Goal: Task Accomplishment & Management: Use online tool/utility

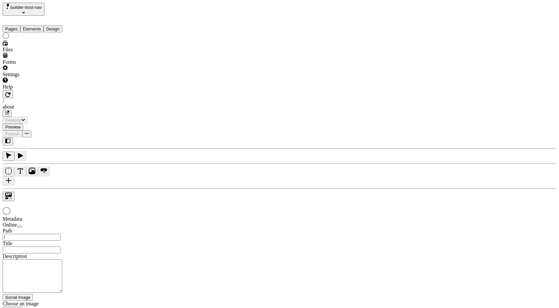
type input "/about"
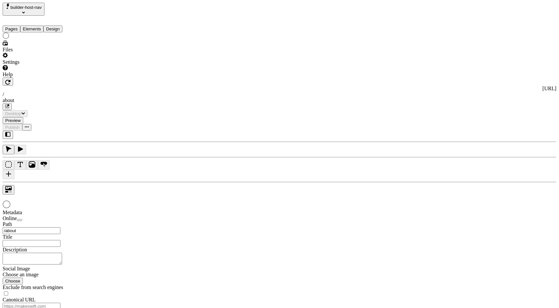
type input "/about"
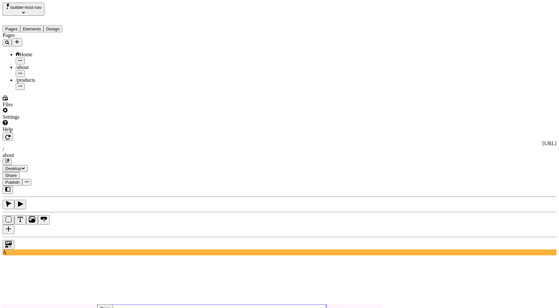
click at [461, 153] on icon "button" at bounding box center [457, 155] width 5 height 5
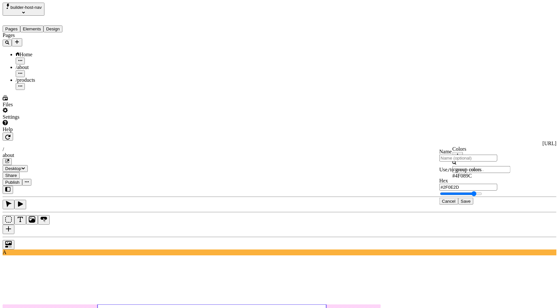
type input "#9F0FFF"
click at [473, 205] on button "Save" at bounding box center [465, 201] width 15 height 7
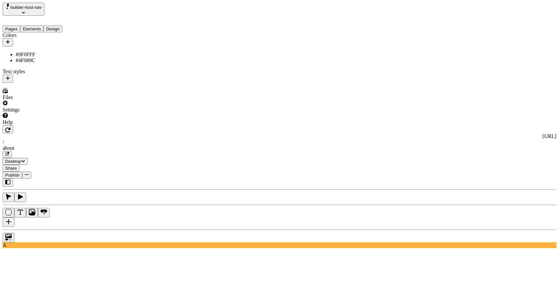
click at [61, 25] on button "Design" at bounding box center [52, 28] width 19 height 7
click at [48, 52] on div "#9F0FFF" at bounding box center [48, 55] width 65 height 6
type input "#FF0FDB"
click at [110, 106] on span "Save" at bounding box center [105, 103] width 10 height 5
